Goal: Task Accomplishment & Management: Use online tool/utility

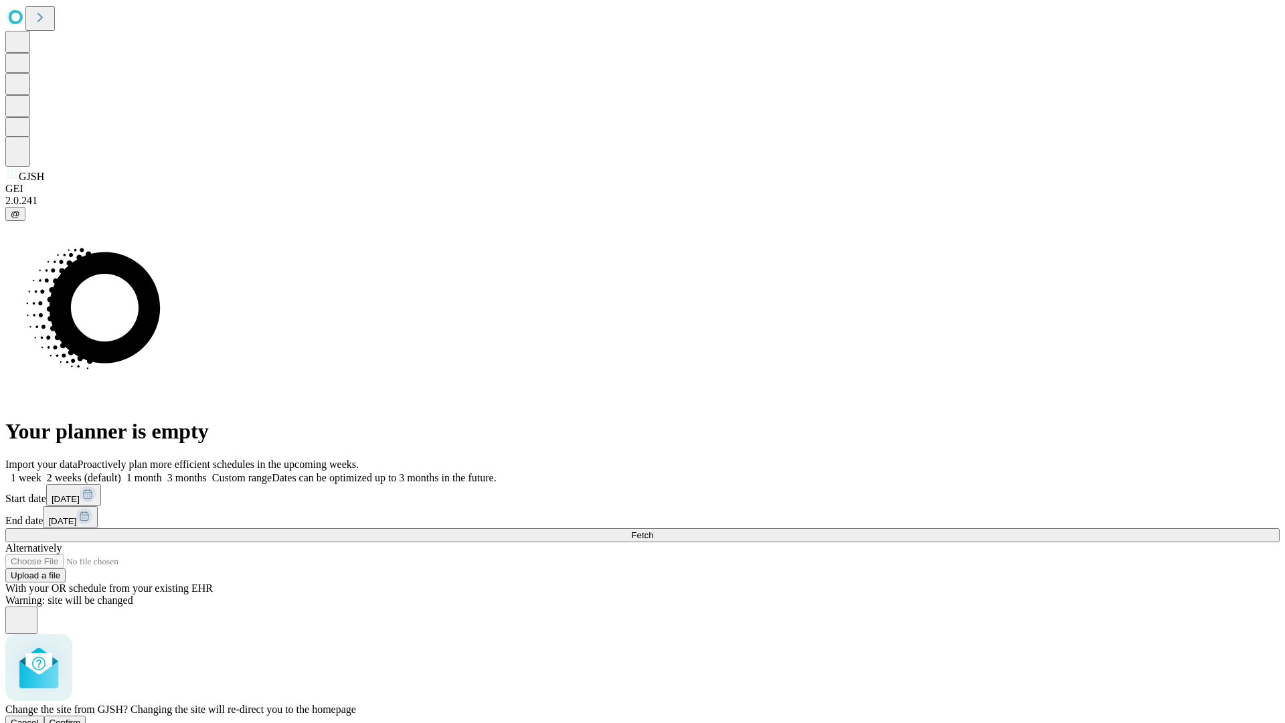
click at [81, 718] on span "Confirm" at bounding box center [65, 723] width 31 height 10
click at [162, 472] on label "1 month" at bounding box center [141, 477] width 41 height 11
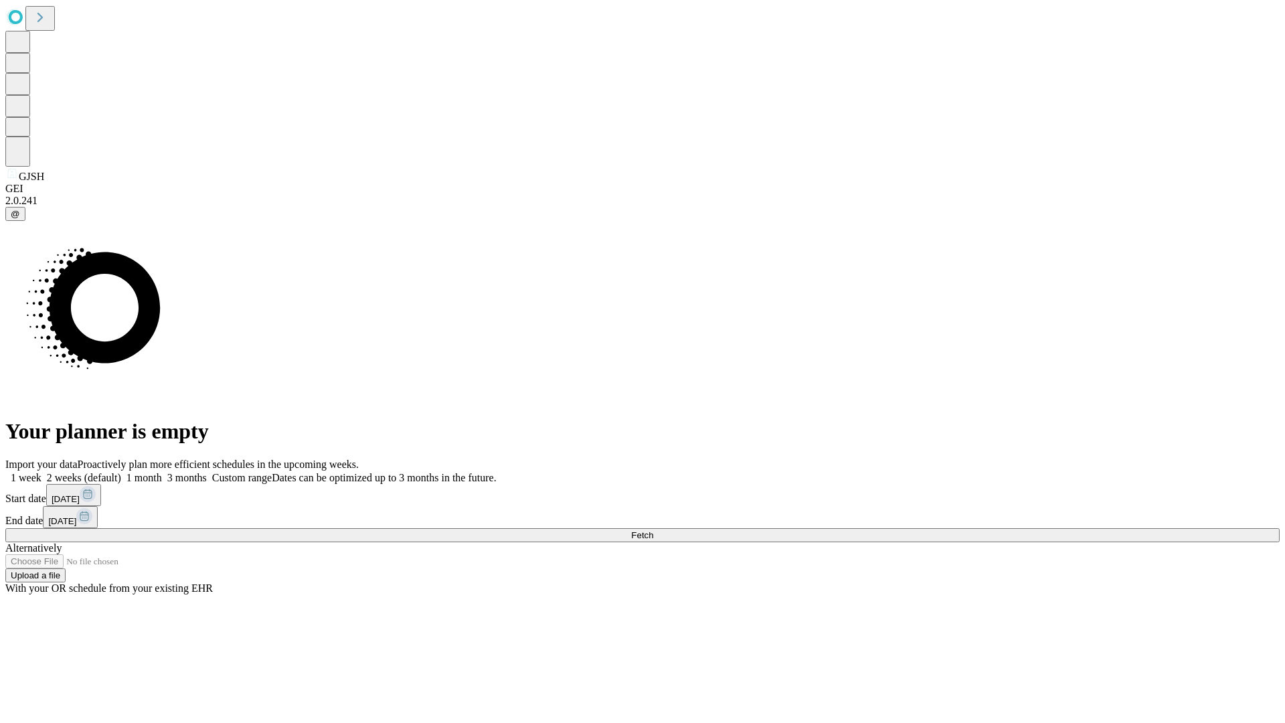
click at [653, 530] on span "Fetch" at bounding box center [642, 535] width 22 height 10
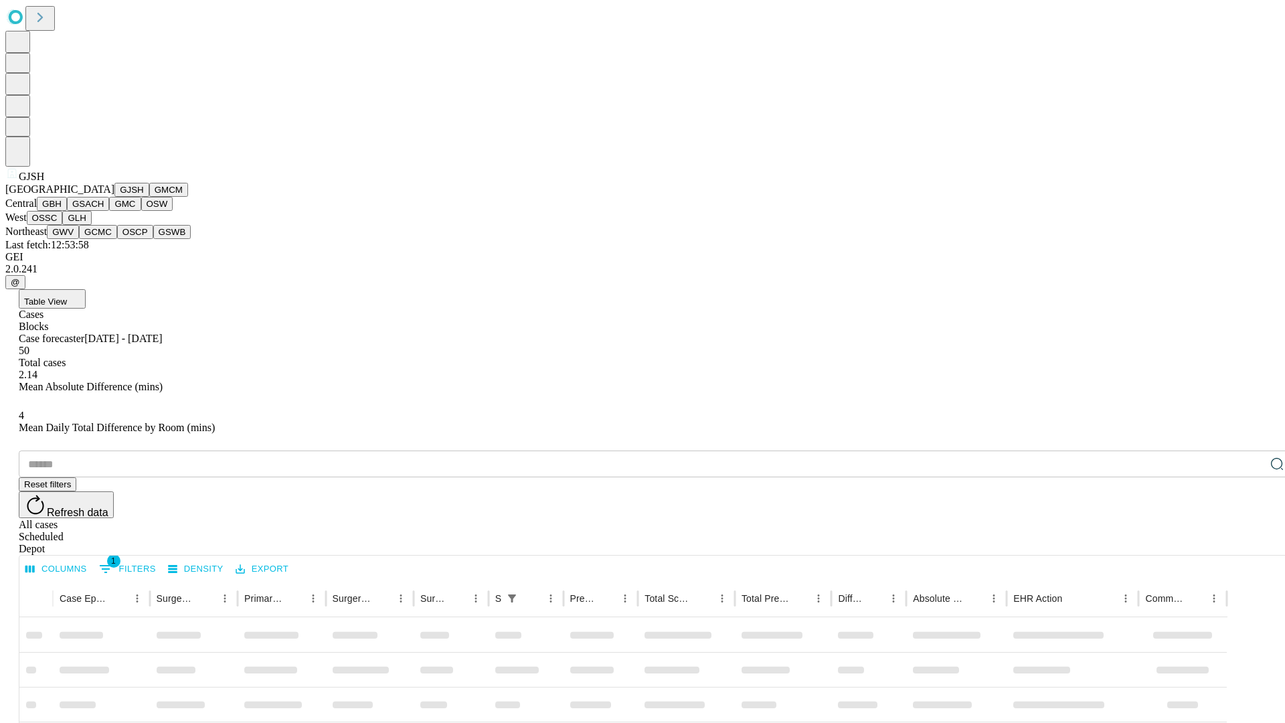
click at [149, 197] on button "GMCM" at bounding box center [168, 190] width 39 height 14
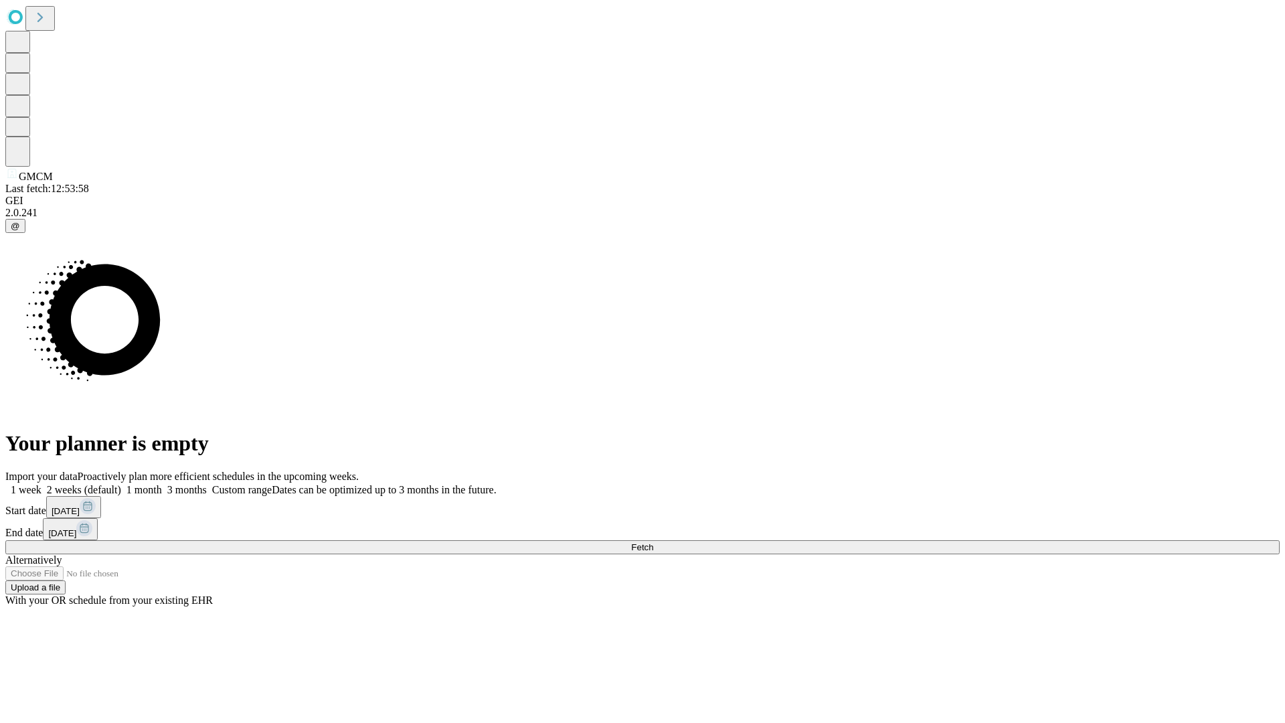
click at [162, 484] on label "1 month" at bounding box center [141, 489] width 41 height 11
click at [653, 542] on span "Fetch" at bounding box center [642, 547] width 22 height 10
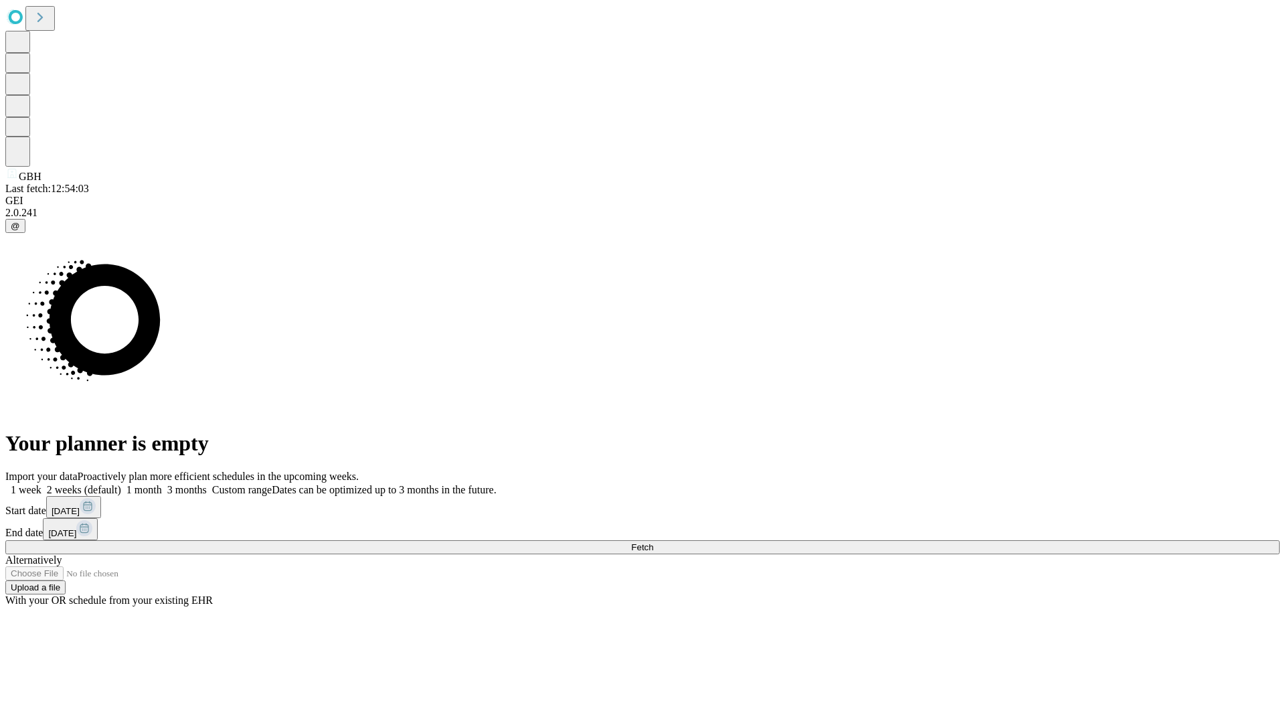
click at [162, 484] on label "1 month" at bounding box center [141, 489] width 41 height 11
click at [653, 542] on span "Fetch" at bounding box center [642, 547] width 22 height 10
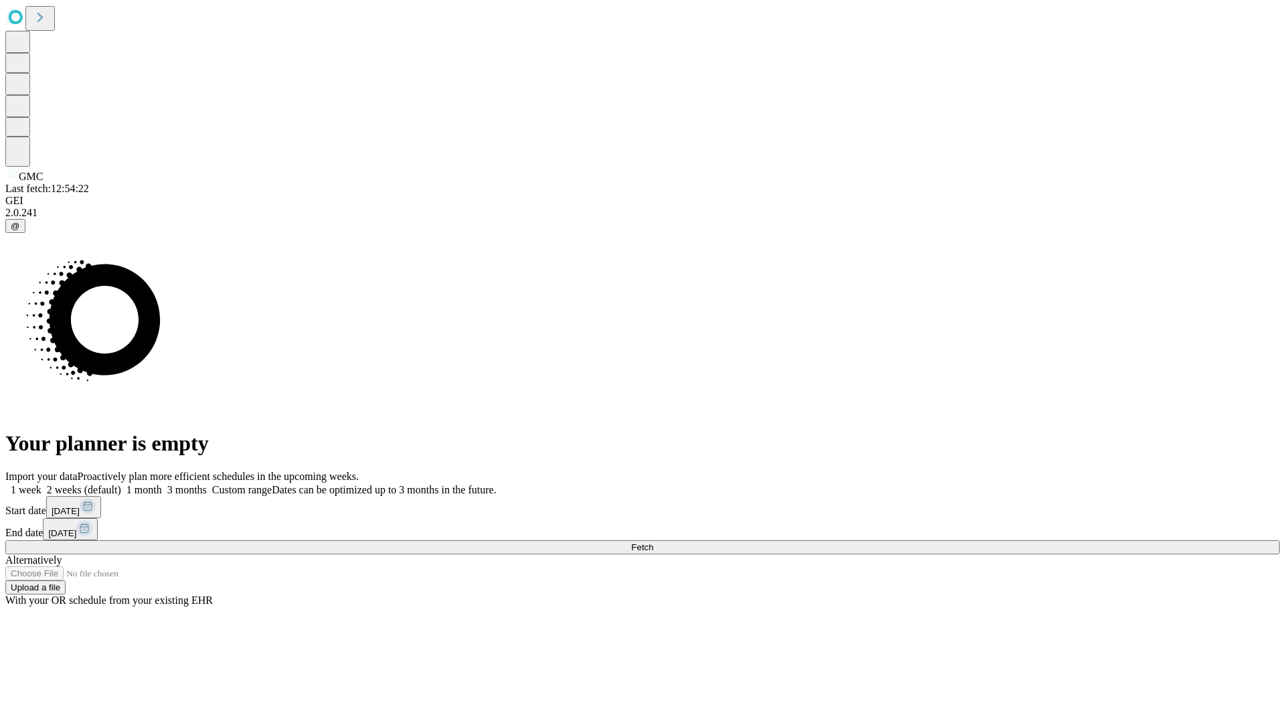
click at [162, 484] on label "1 month" at bounding box center [141, 489] width 41 height 11
click at [653, 542] on span "Fetch" at bounding box center [642, 547] width 22 height 10
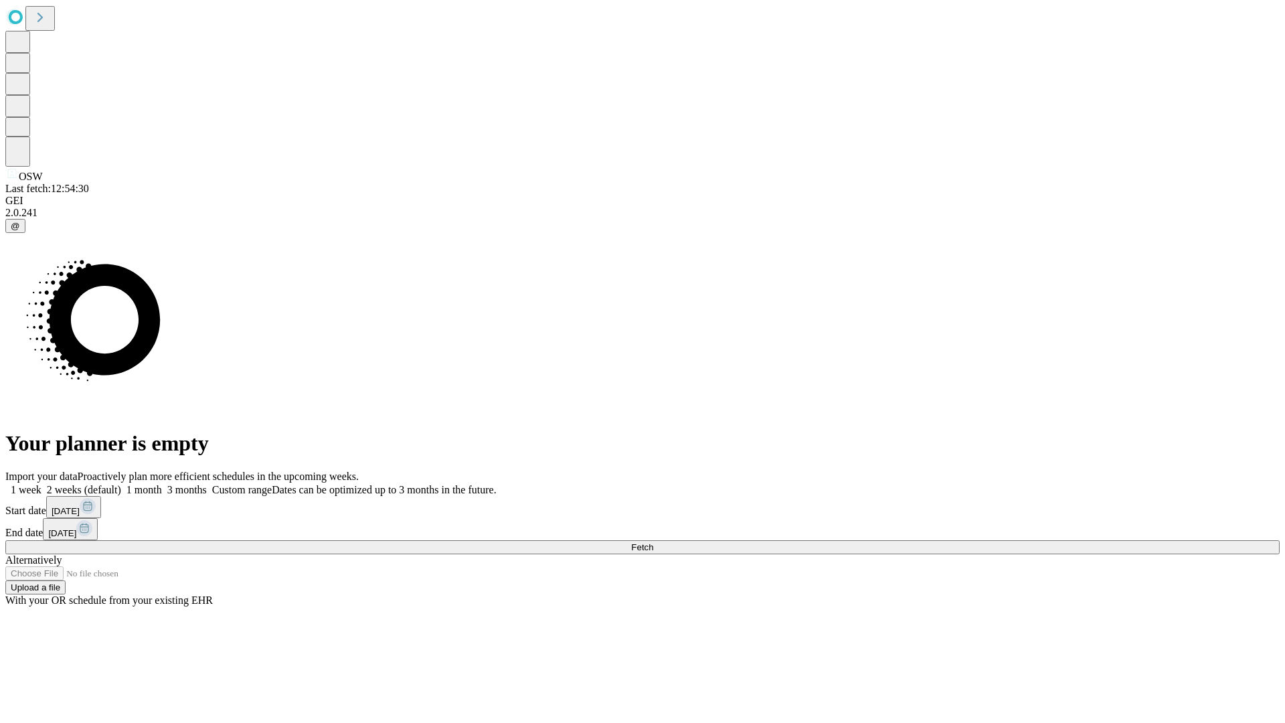
click at [653, 542] on span "Fetch" at bounding box center [642, 547] width 22 height 10
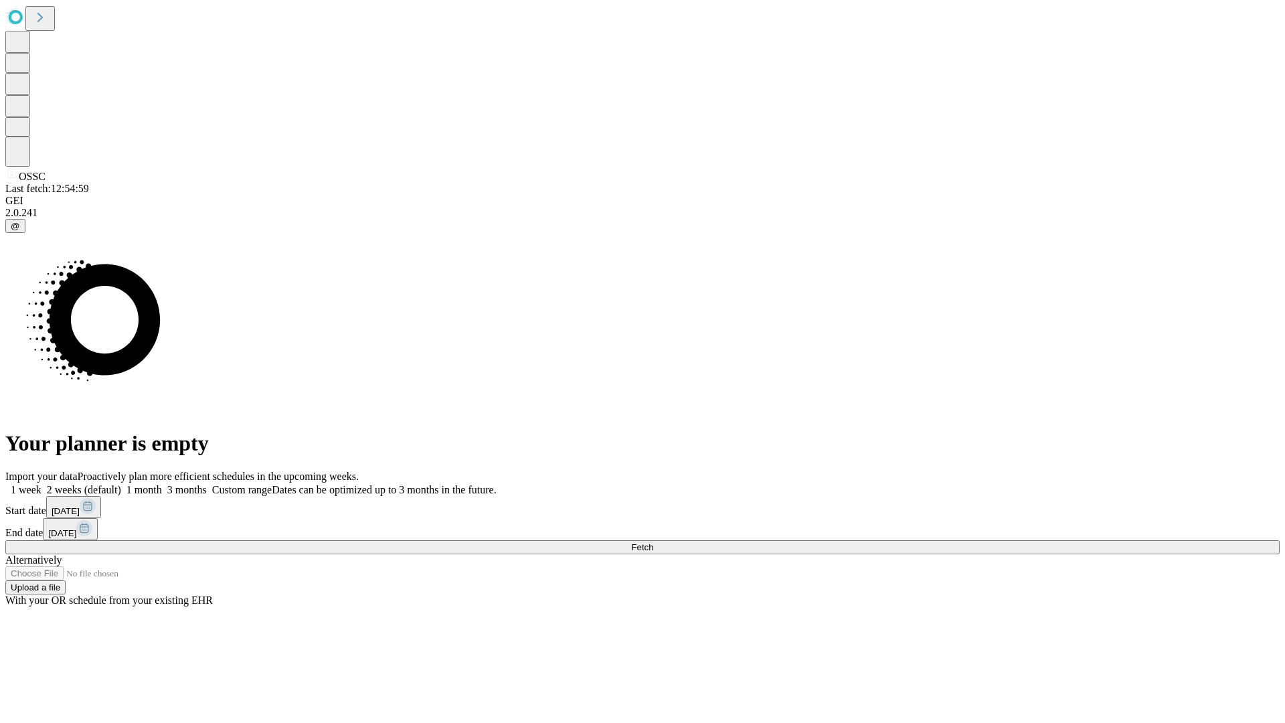
click at [653, 542] on span "Fetch" at bounding box center [642, 547] width 22 height 10
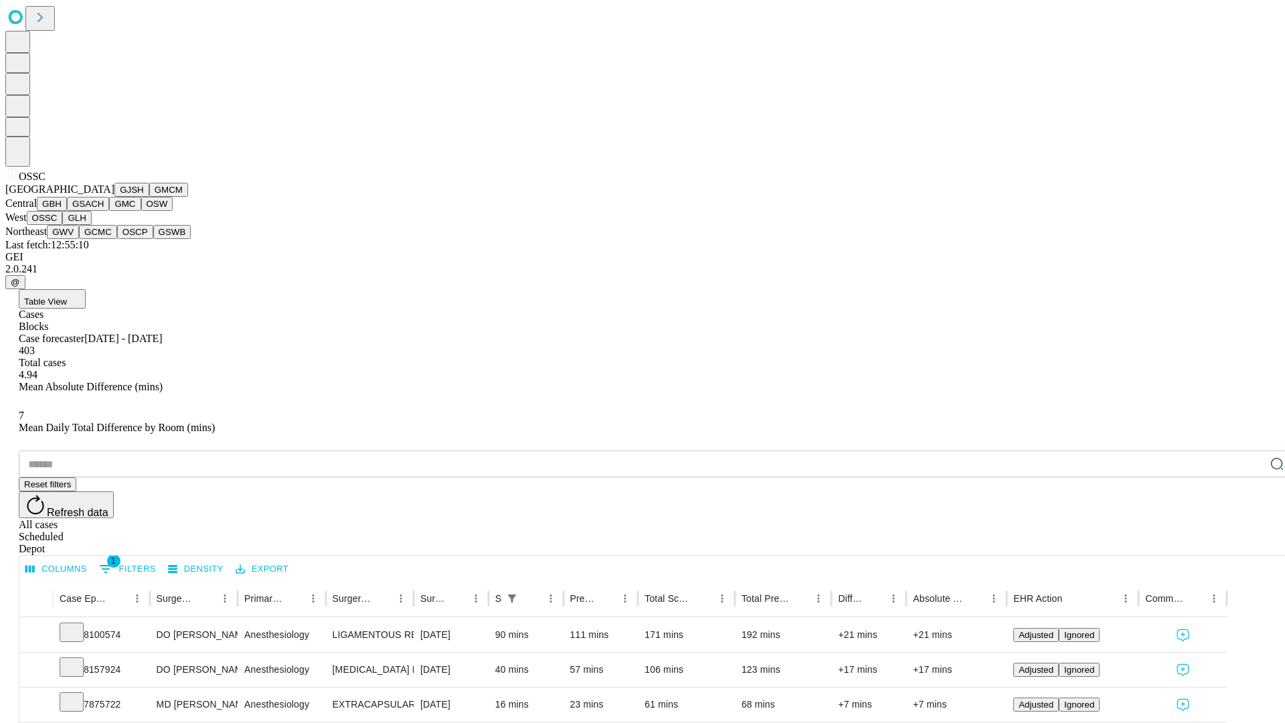
click at [91, 225] on button "GLH" at bounding box center [76, 218] width 29 height 14
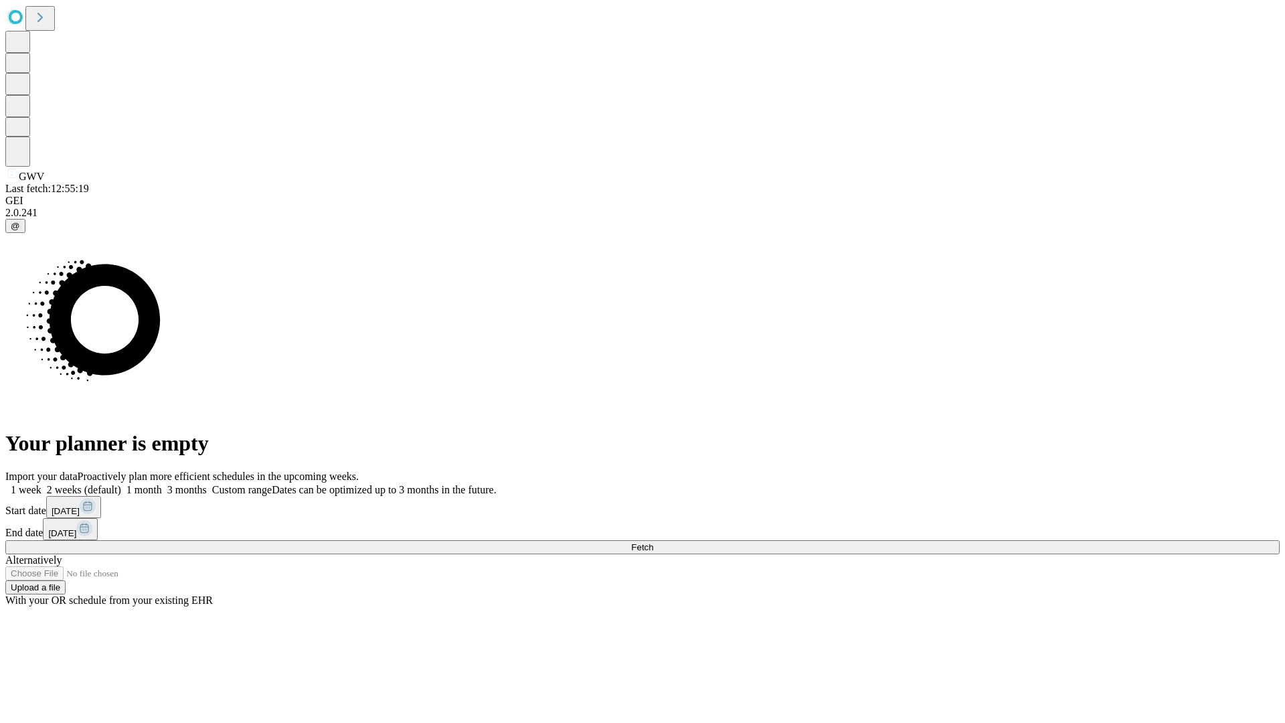
click at [162, 484] on label "1 month" at bounding box center [141, 489] width 41 height 11
click at [653, 542] on span "Fetch" at bounding box center [642, 547] width 22 height 10
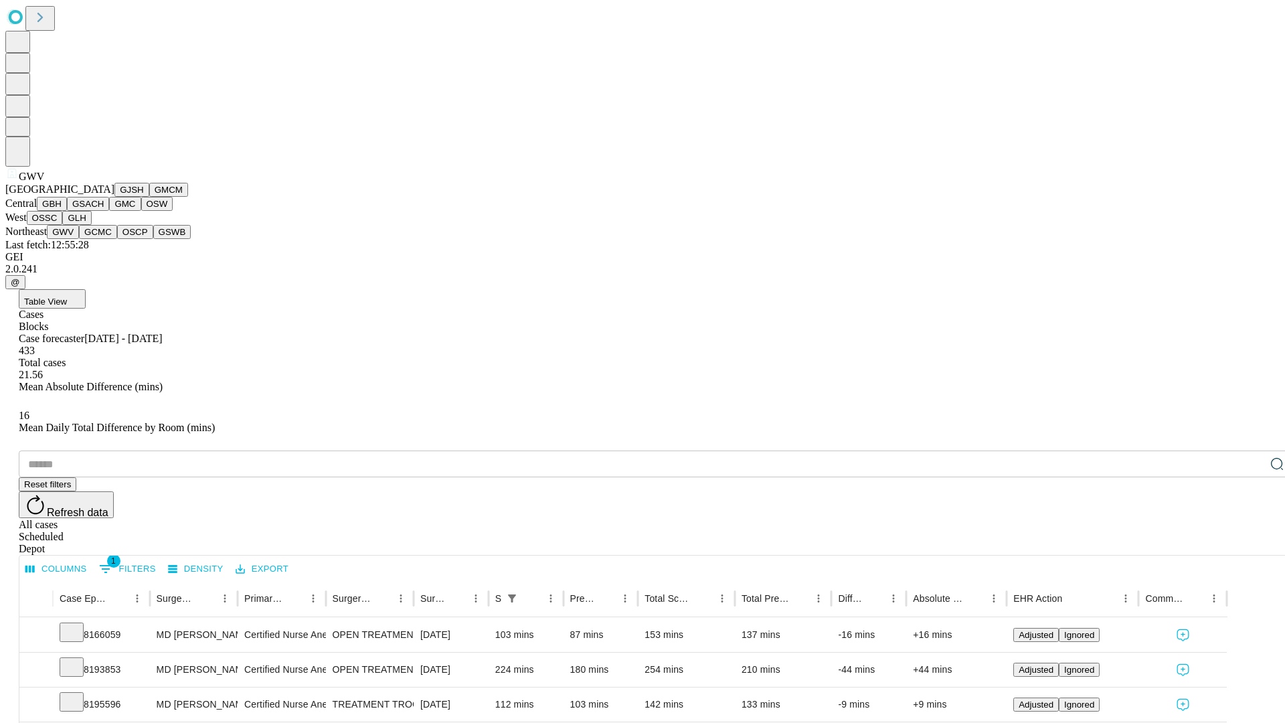
click at [104, 239] on button "GCMC" at bounding box center [98, 232] width 38 height 14
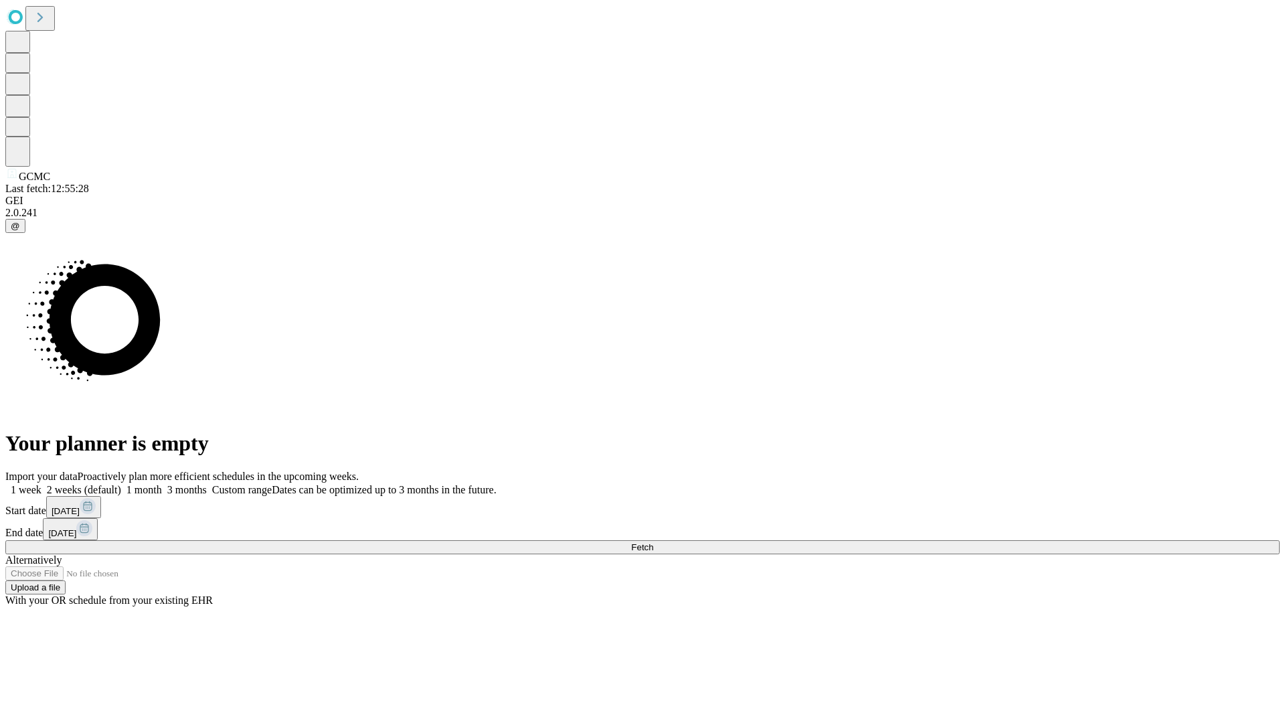
click at [162, 484] on label "1 month" at bounding box center [141, 489] width 41 height 11
click at [653, 542] on span "Fetch" at bounding box center [642, 547] width 22 height 10
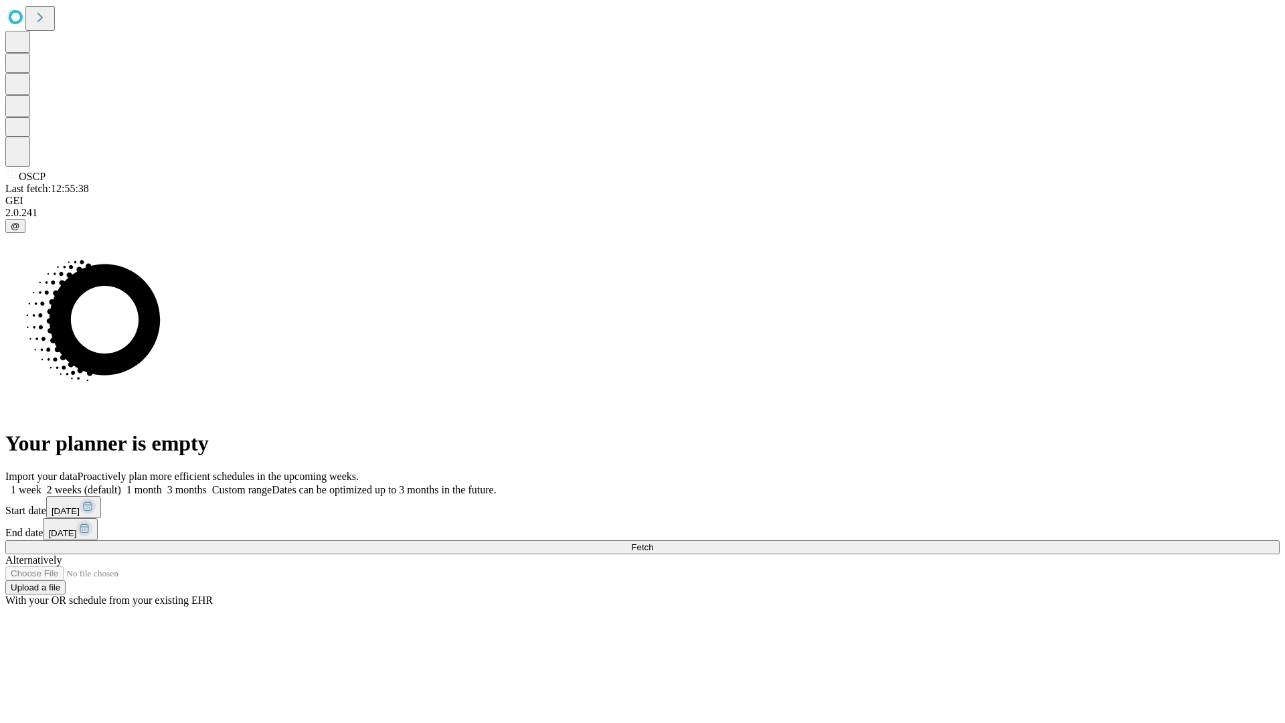
click at [162, 484] on label "1 month" at bounding box center [141, 489] width 41 height 11
click at [653, 542] on span "Fetch" at bounding box center [642, 547] width 22 height 10
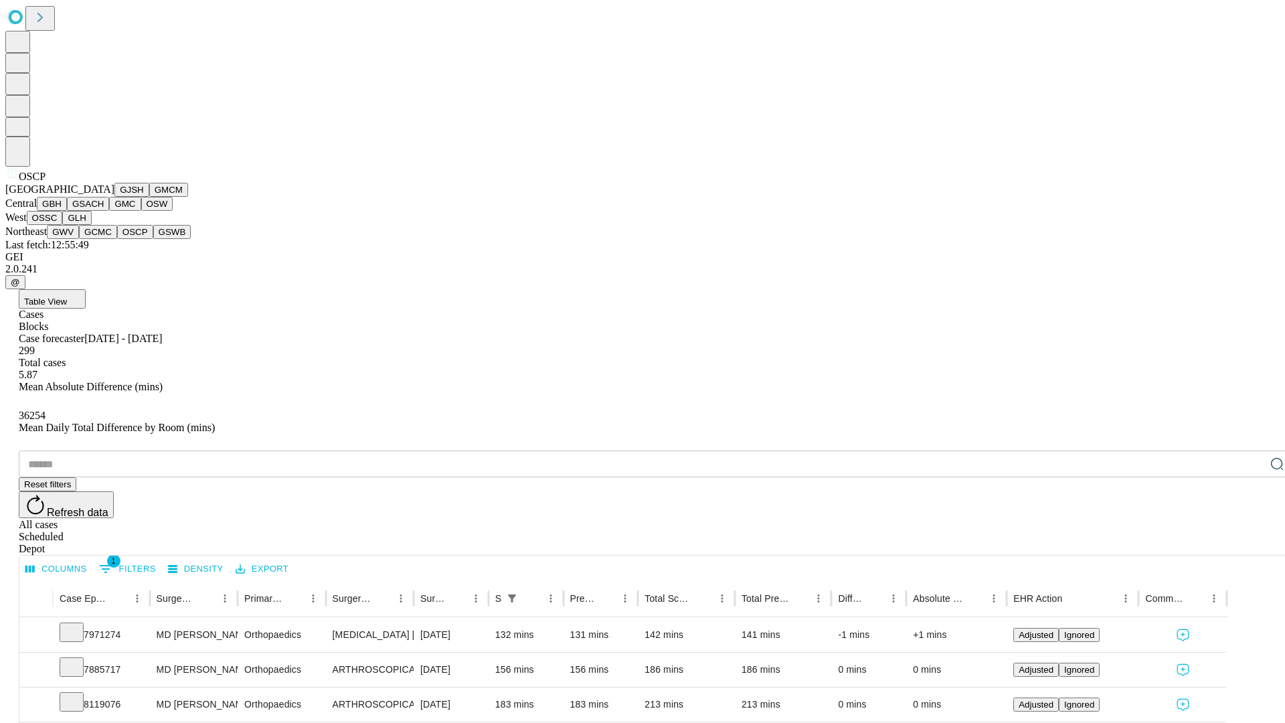
click at [153, 239] on button "GSWB" at bounding box center [172, 232] width 38 height 14
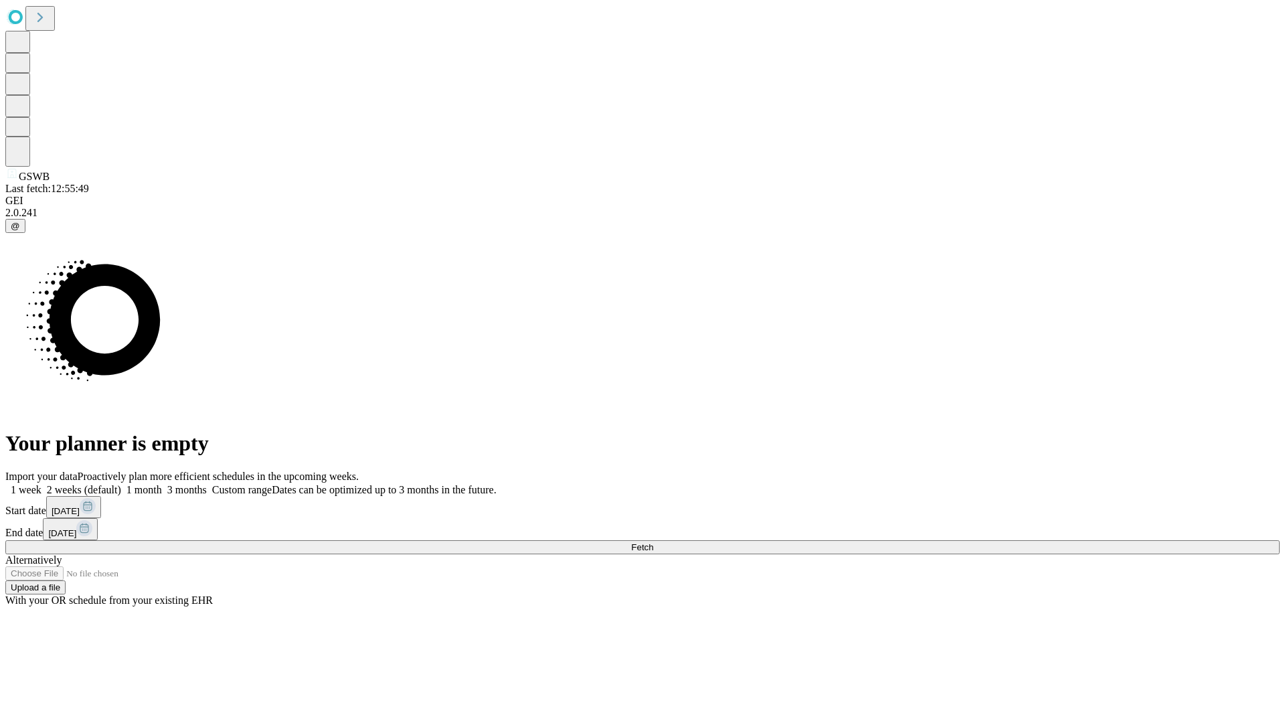
click at [653, 542] on span "Fetch" at bounding box center [642, 547] width 22 height 10
